Goal: Find specific page/section: Find specific page/section

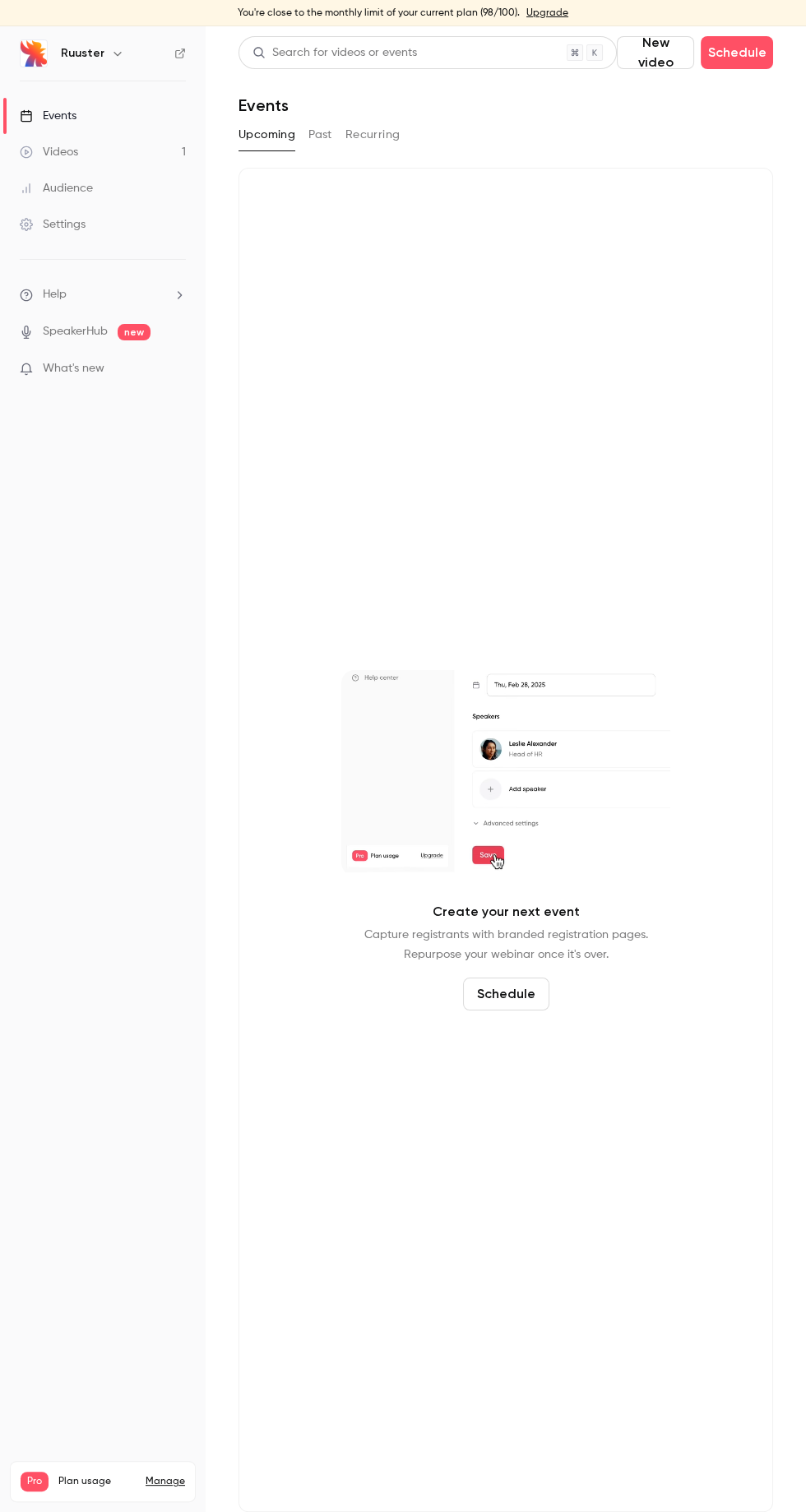
click at [326, 134] on button "Past" at bounding box center [320, 135] width 24 height 27
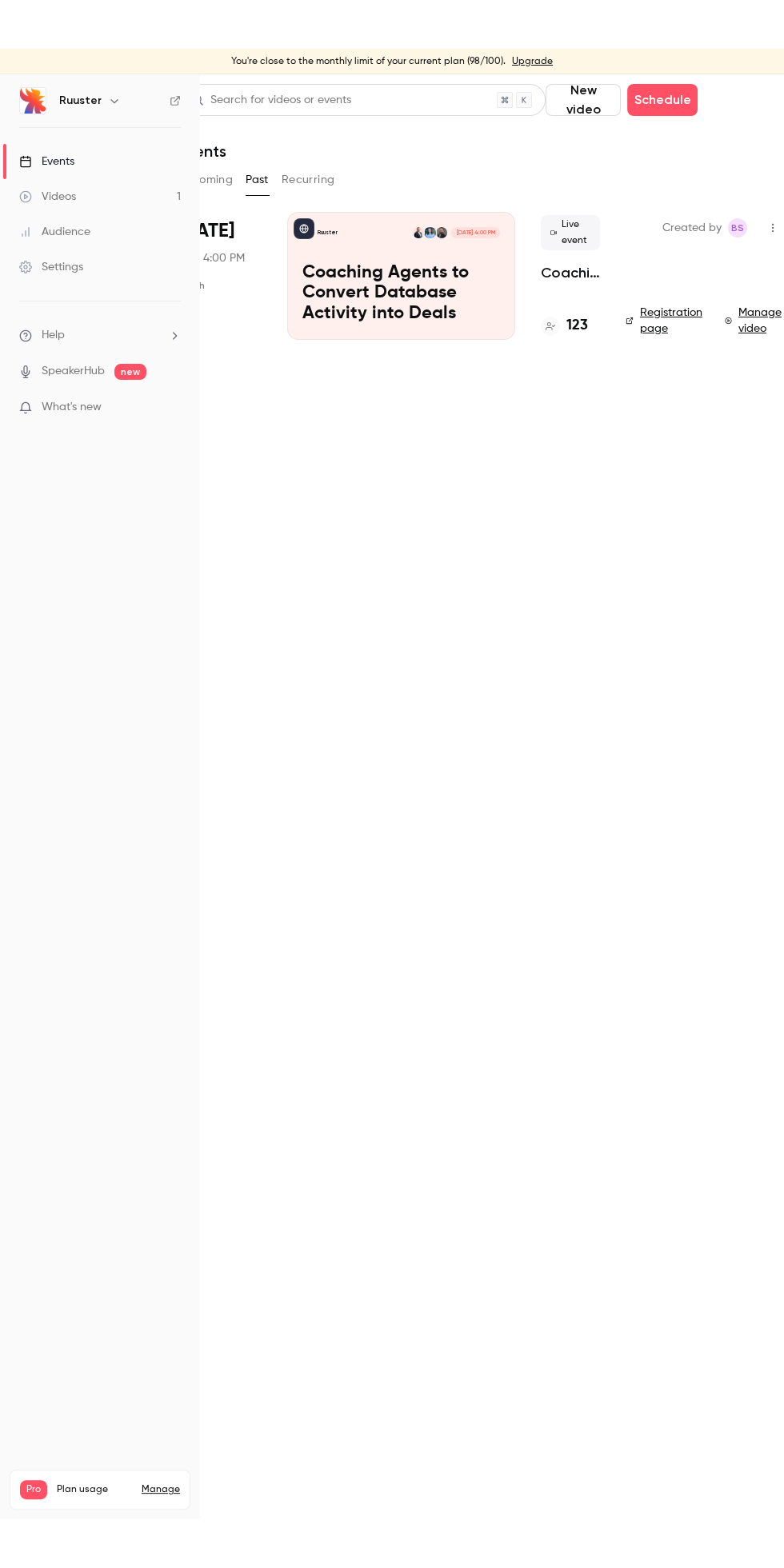
scroll to position [0, 52]
